Goal: Transaction & Acquisition: Subscribe to service/newsletter

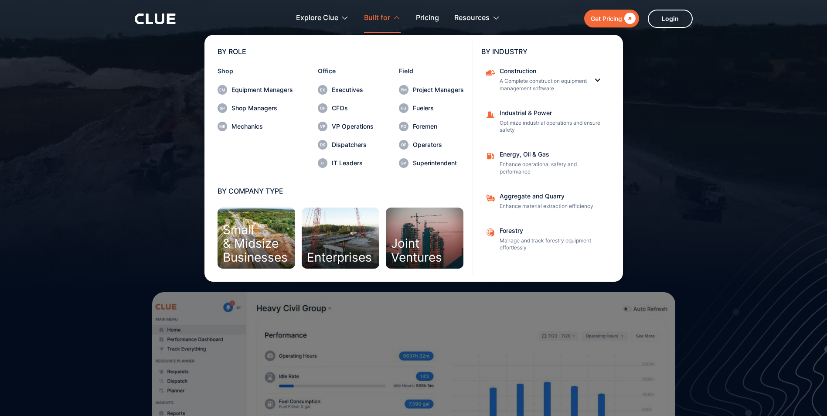
click at [268, 226] on div "Small & Midsize Businesses" at bounding box center [255, 243] width 65 height 41
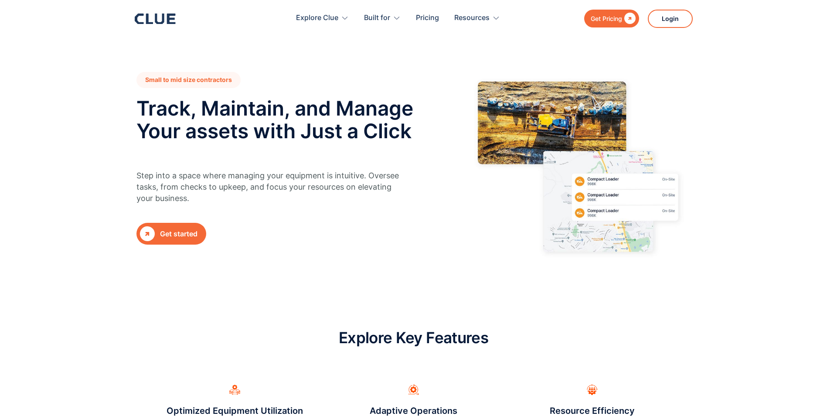
click at [168, 229] on div "Get started" at bounding box center [178, 233] width 37 height 11
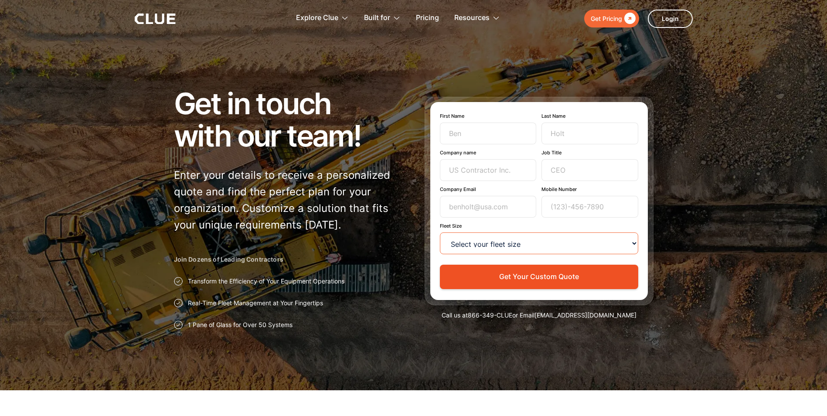
click at [635, 245] on select "Select your fleet size <15 15-99 100-499 500-999 >1000" at bounding box center [539, 243] width 198 height 22
click at [727, 298] on div at bounding box center [413, 195] width 827 height 390
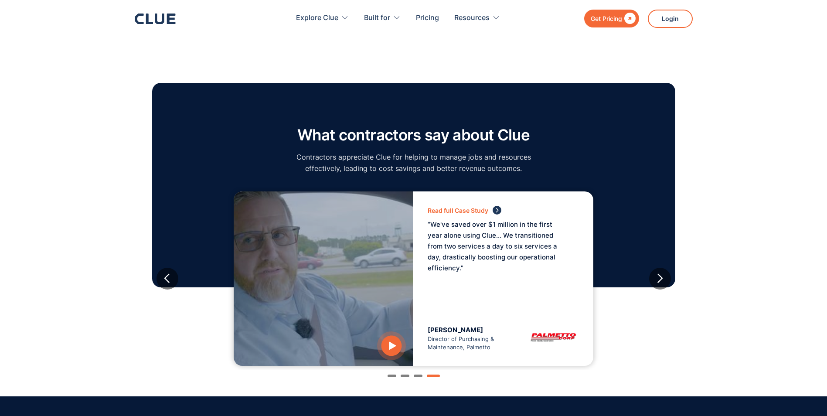
scroll to position [697, 0]
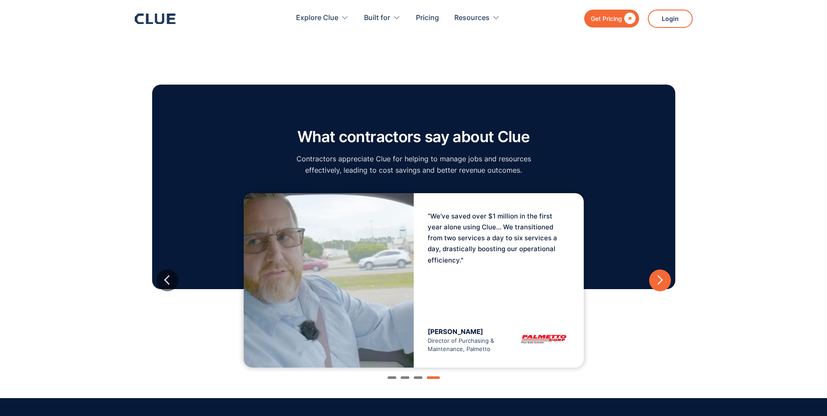
click at [661, 280] on div "next slide" at bounding box center [659, 280] width 11 height 11
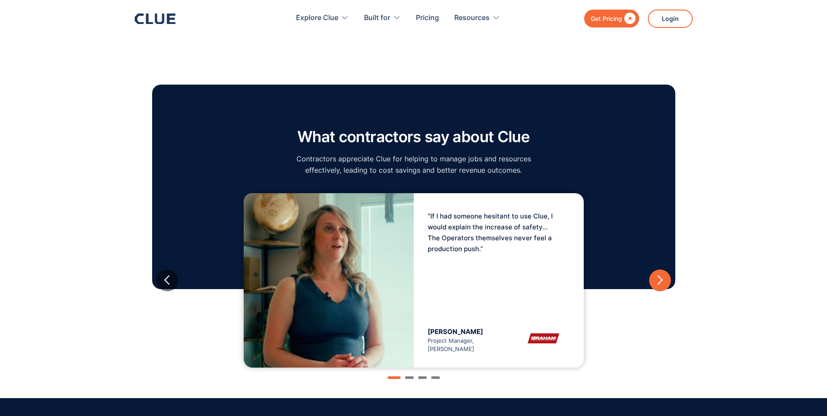
click at [657, 275] on div "next slide" at bounding box center [659, 280] width 11 height 11
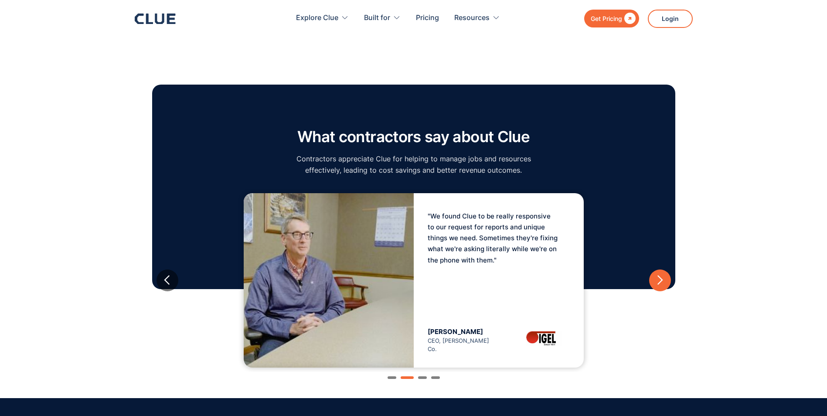
click at [657, 275] on div "next slide" at bounding box center [659, 280] width 11 height 11
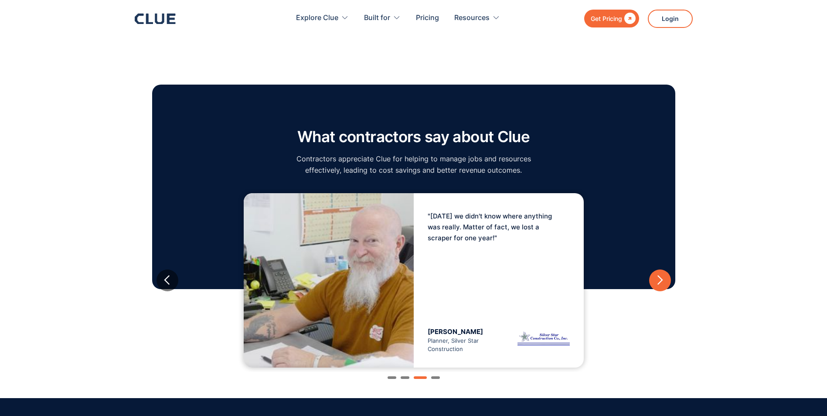
click at [657, 275] on div "next slide" at bounding box center [659, 280] width 11 height 11
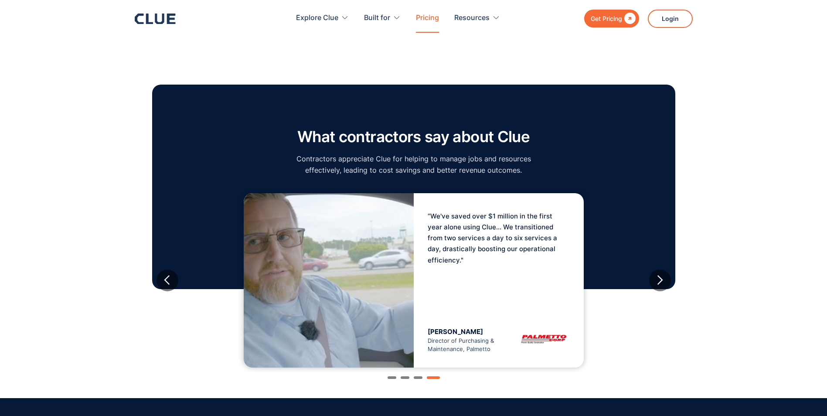
click at [427, 19] on link "Pricing" at bounding box center [427, 17] width 23 height 27
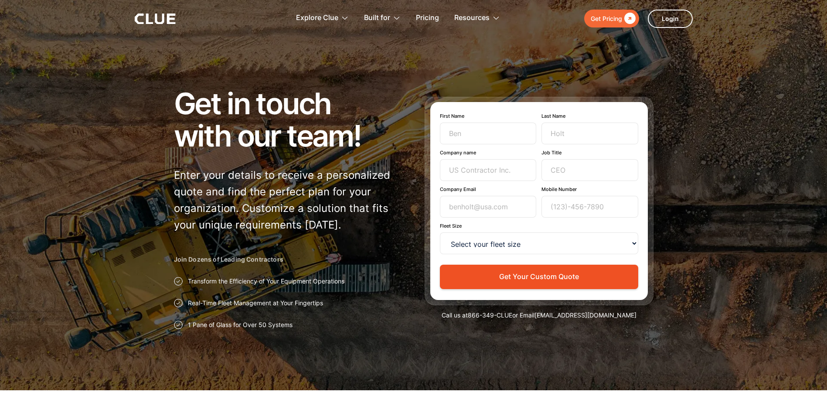
click at [734, 193] on div at bounding box center [413, 195] width 827 height 390
click at [141, 54] on div at bounding box center [413, 195] width 827 height 390
